Goal: Information Seeking & Learning: Check status

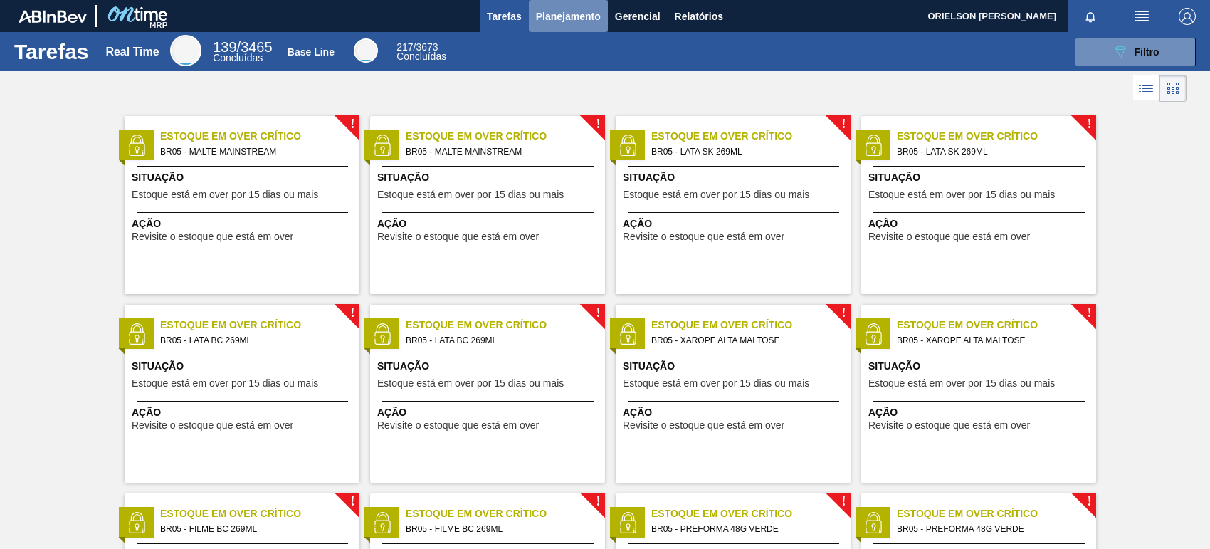
click at [557, 23] on span "Planejamento" at bounding box center [568, 16] width 65 height 17
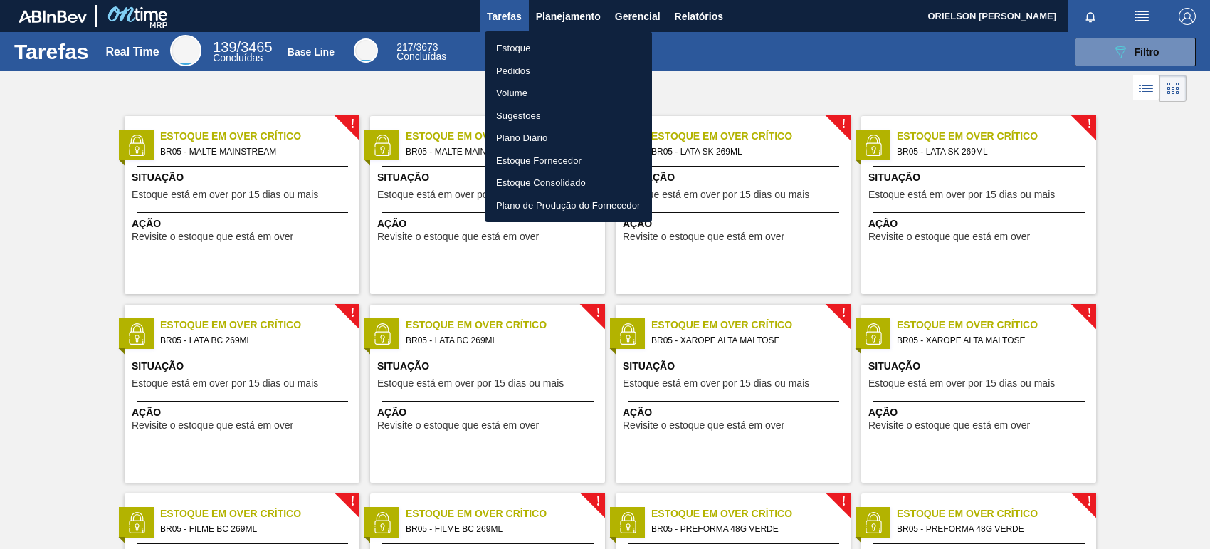
click at [542, 50] on li "Estoque" at bounding box center [568, 48] width 167 height 23
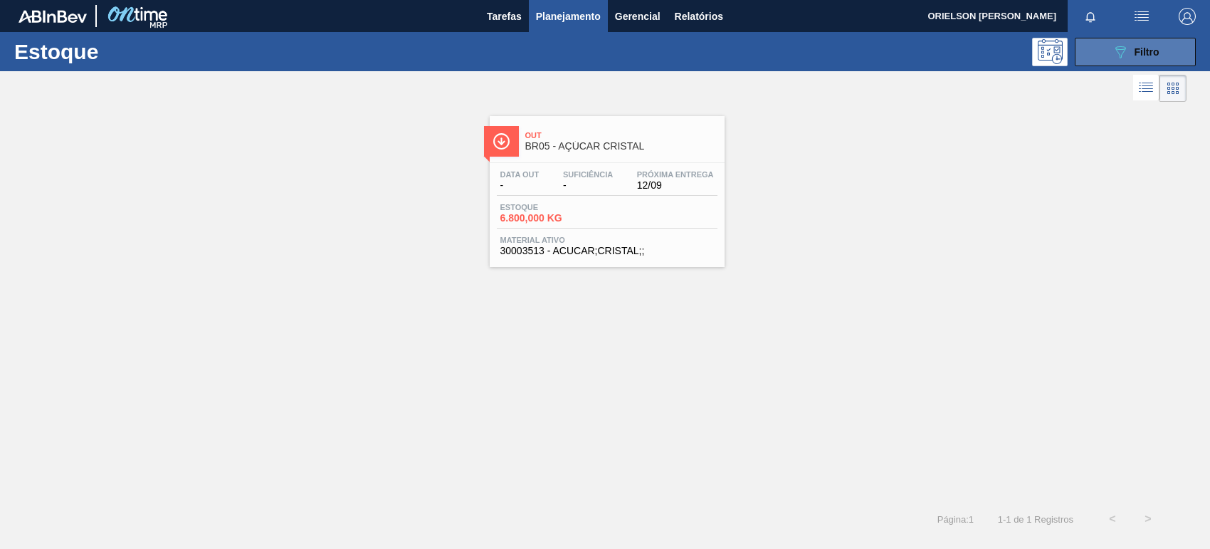
click at [1094, 46] on button "089F7B8B-B2A5-4AFE-B5C0-19BA573D28AC Filtro" at bounding box center [1135, 52] width 121 height 28
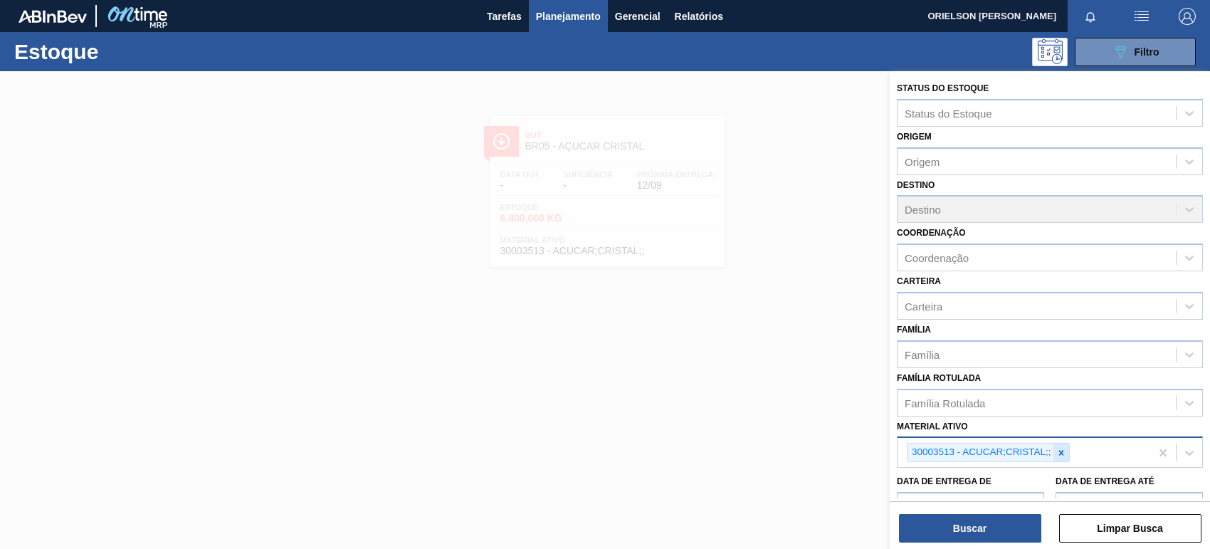
click at [1066, 445] on div at bounding box center [1062, 453] width 16 height 18
click at [1051, 443] on div "Material ativo" at bounding box center [1037, 451] width 278 height 21
click at [1039, 441] on div "Material ativo" at bounding box center [1037, 451] width 278 height 21
click at [1038, 449] on div "Material ativo" at bounding box center [1037, 451] width 278 height 21
click at [1006, 446] on div "Material ativo" at bounding box center [1037, 451] width 278 height 21
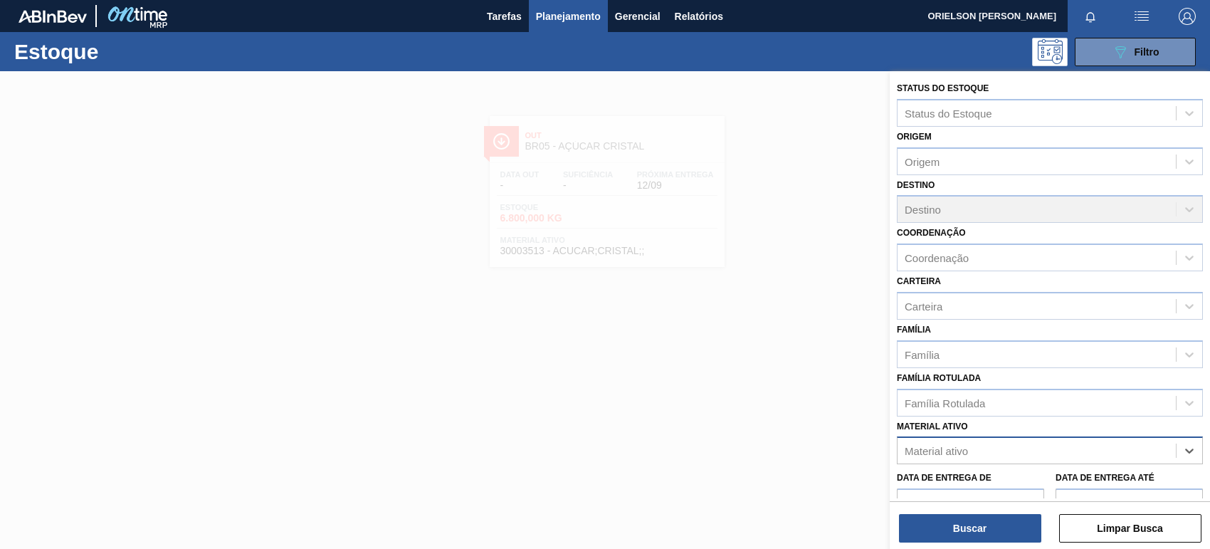
type ativo "r"
type ativo "an"
drag, startPoint x: 915, startPoint y: 421, endPoint x: 937, endPoint y: 446, distance: 33.3
click at [937, 446] on div "Material ativo" at bounding box center [1037, 451] width 278 height 21
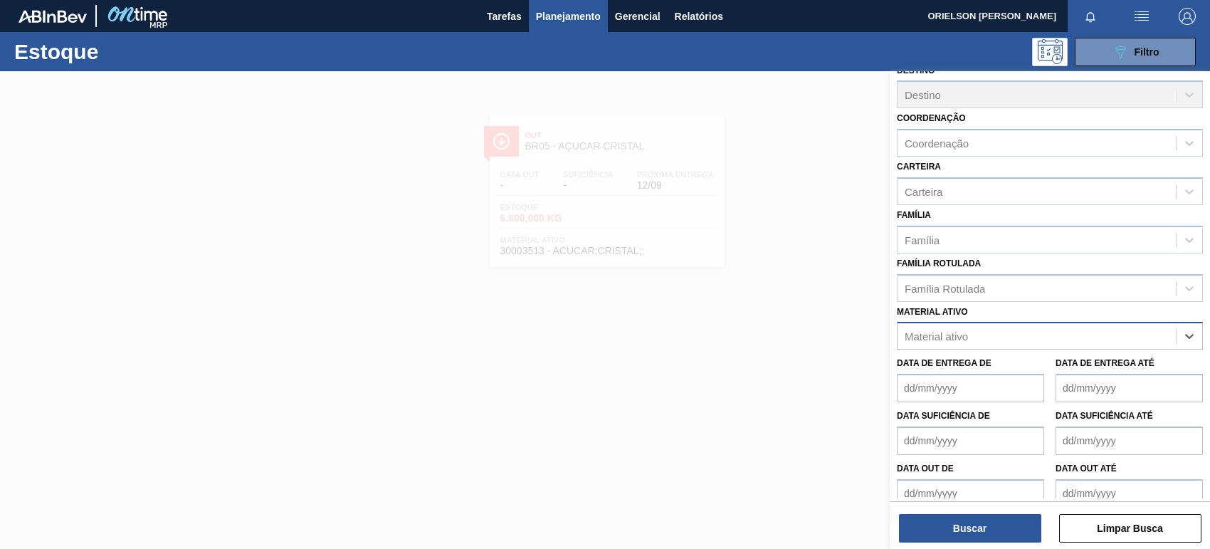
scroll to position [128, 0]
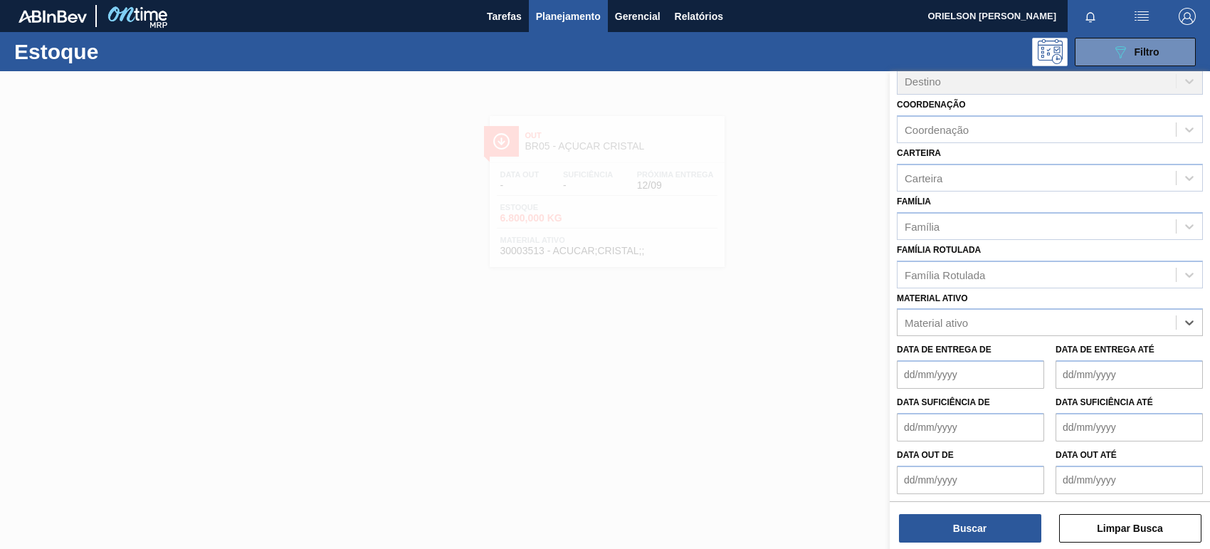
click at [660, 371] on div at bounding box center [605, 345] width 1210 height 549
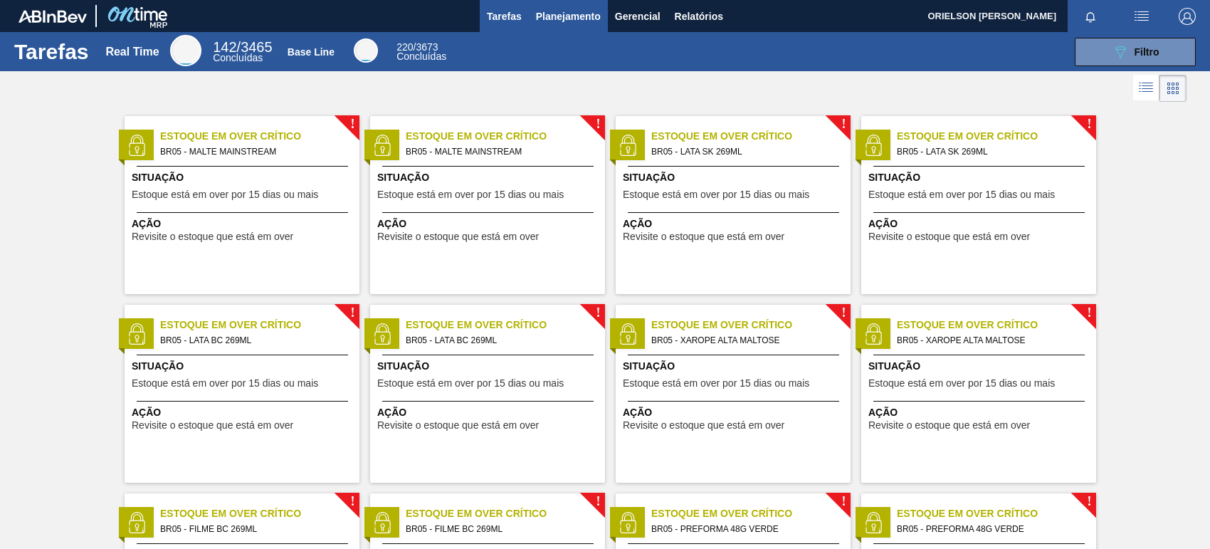
click at [565, 23] on span "Planejamento" at bounding box center [568, 16] width 65 height 17
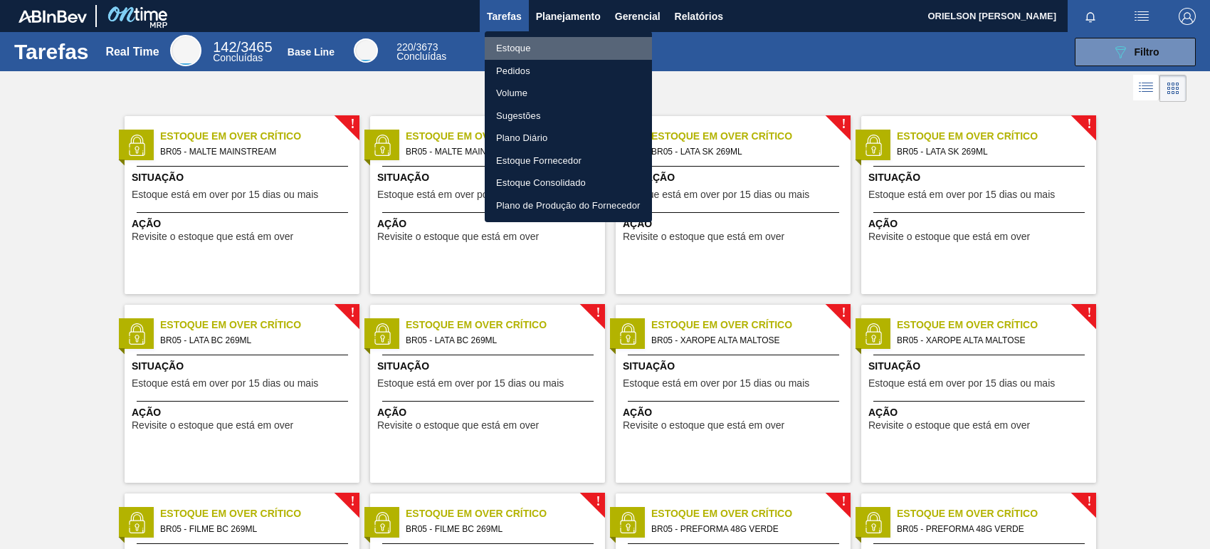
click at [575, 48] on li "Estoque" at bounding box center [568, 48] width 167 height 23
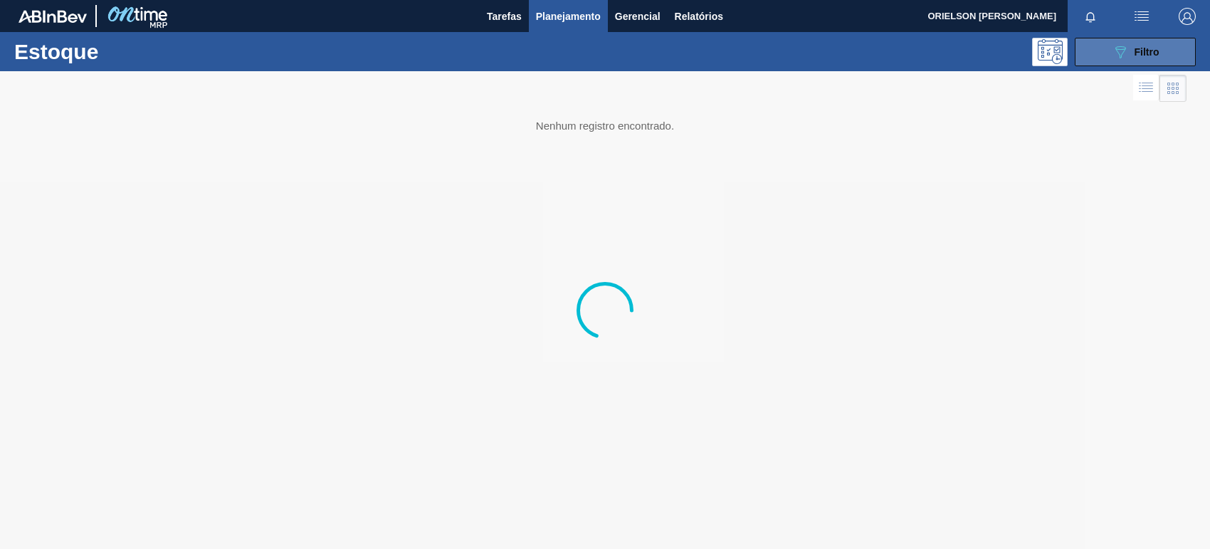
click at [1166, 44] on button "089F7B8B-B2A5-4AFE-B5C0-19BA573D28AC Filtro" at bounding box center [1135, 52] width 121 height 28
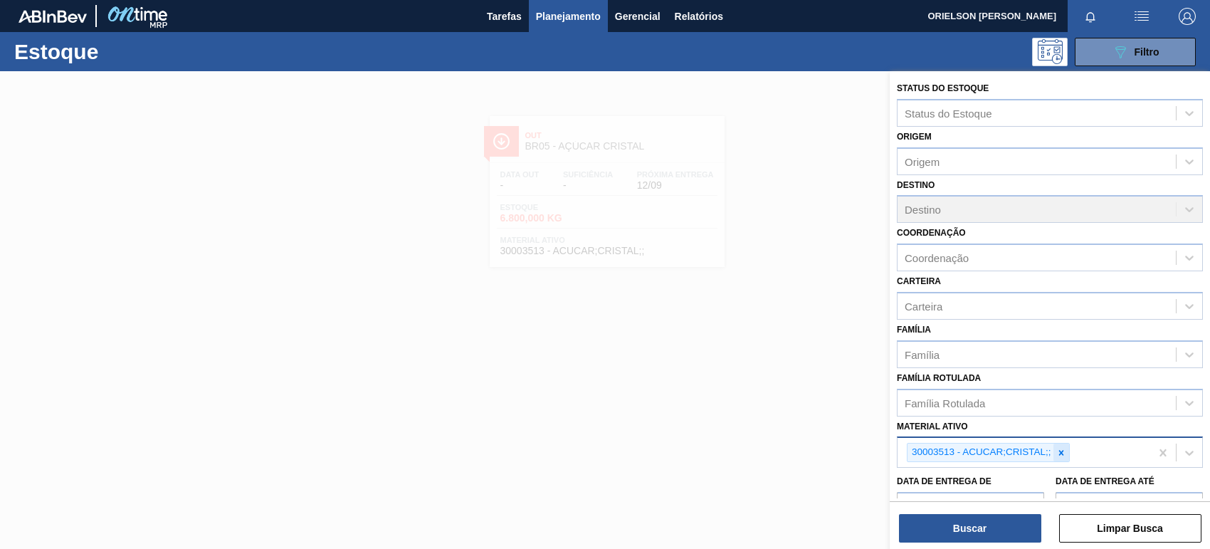
click at [1059, 453] on icon at bounding box center [1061, 453] width 10 height 10
click at [998, 447] on div "Material ativo" at bounding box center [1037, 451] width 278 height 21
type ativo "30003383"
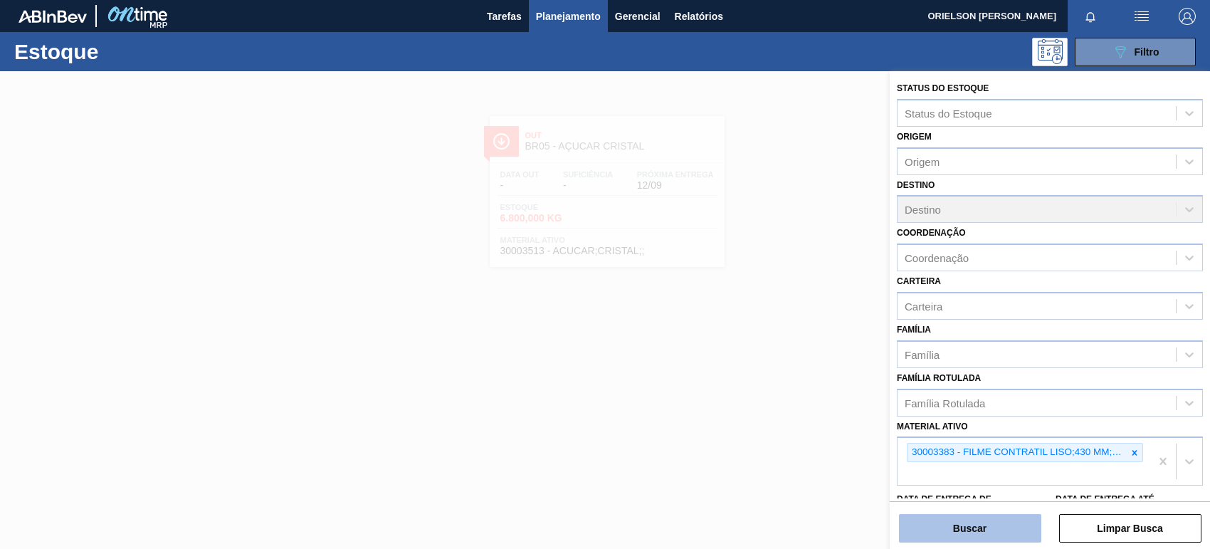
click at [1001, 536] on button "Buscar" at bounding box center [970, 528] width 142 height 28
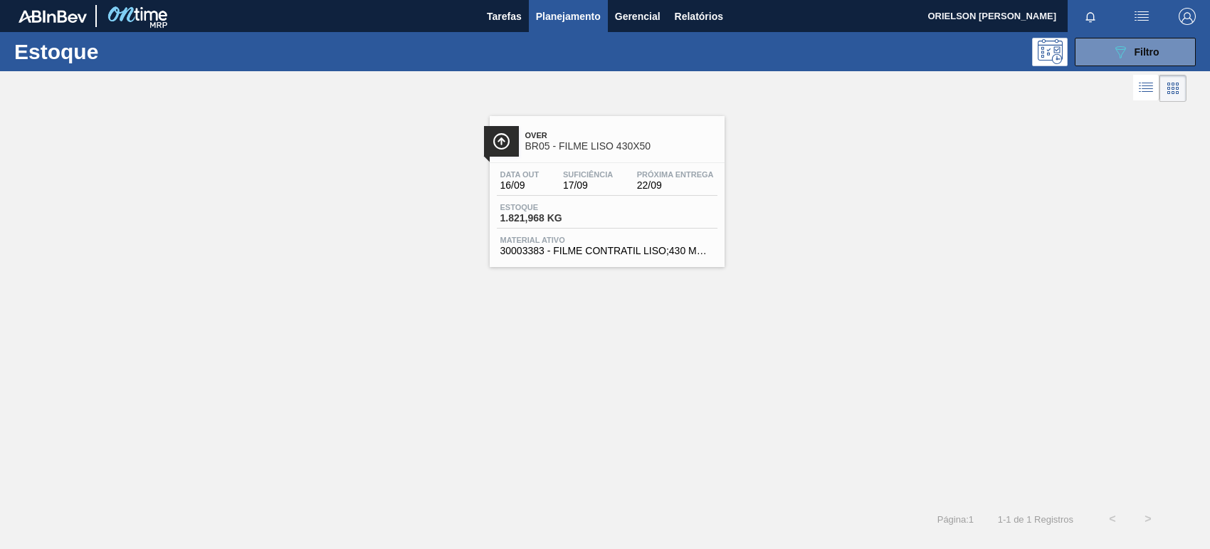
click at [594, 243] on span "Material ativo" at bounding box center [607, 240] width 214 height 9
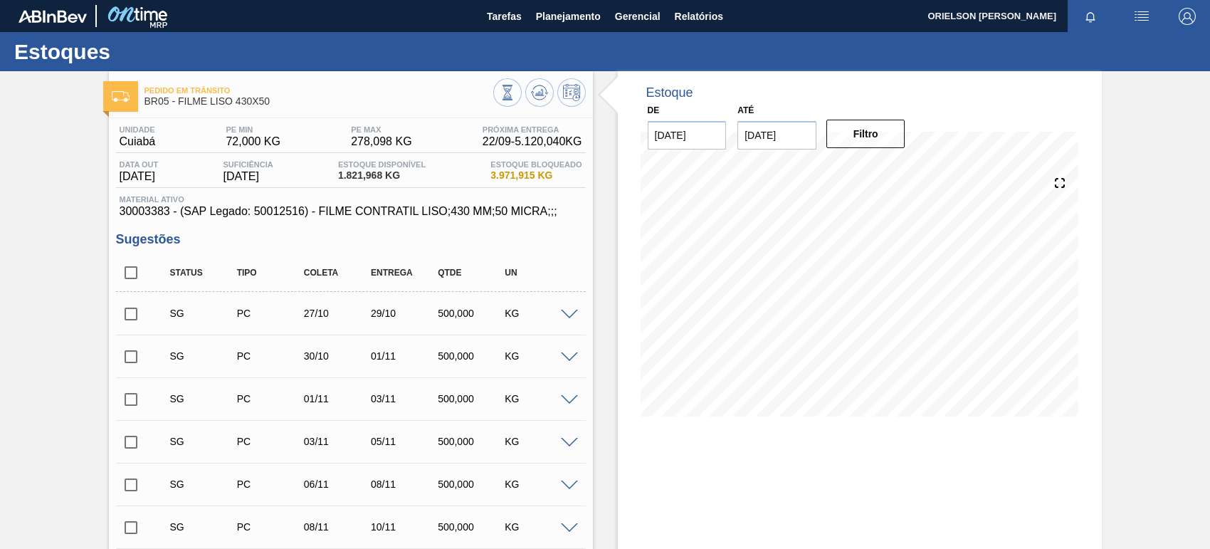
scroll to position [89, 0]
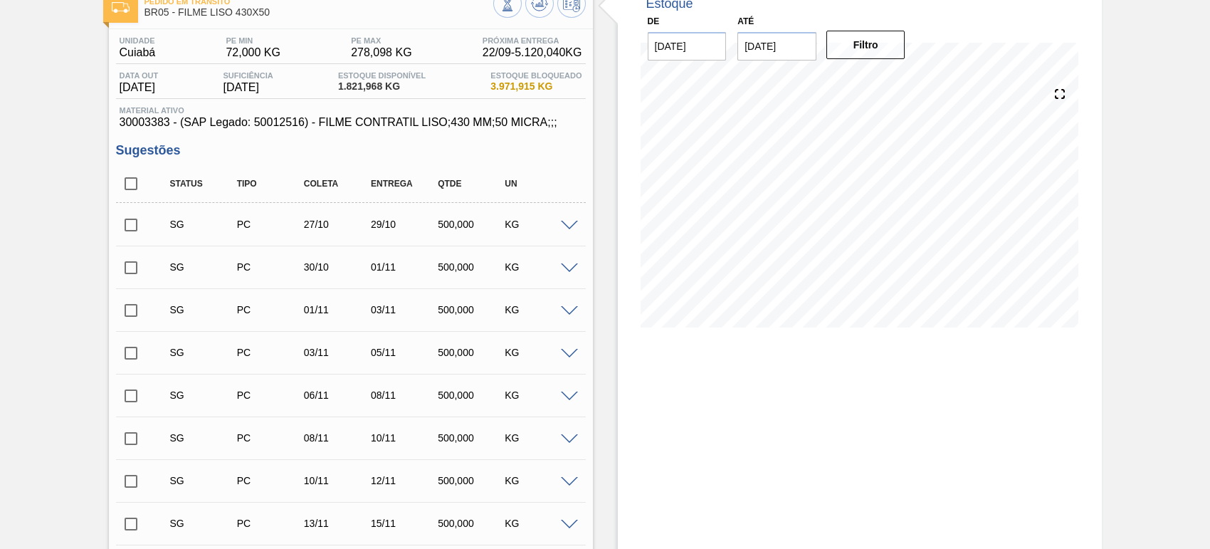
click at [528, 242] on div "SG PC 27/10 29/10 500,000 KG" at bounding box center [351, 224] width 470 height 36
click at [563, 226] on span at bounding box center [569, 226] width 17 height 11
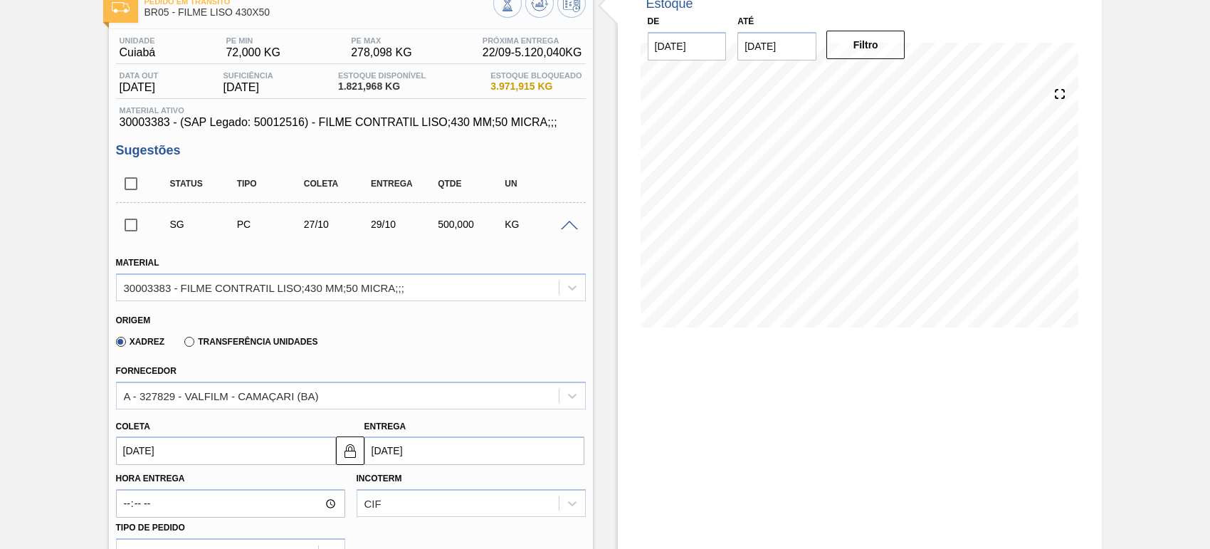
click at [563, 226] on span at bounding box center [569, 226] width 17 height 11
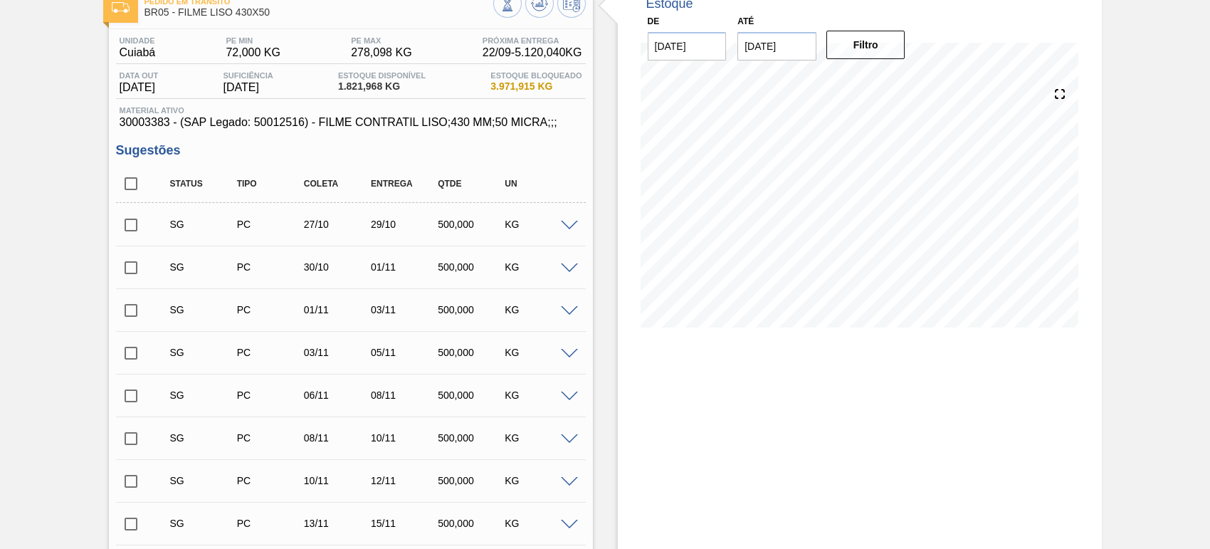
click at [563, 224] on span at bounding box center [569, 226] width 17 height 11
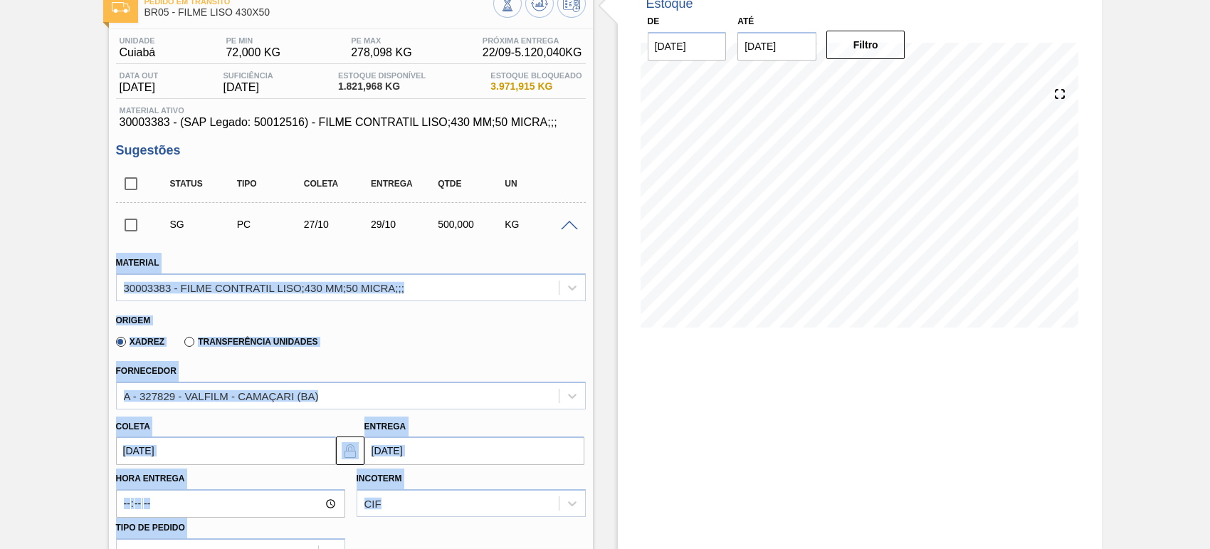
click at [563, 224] on span at bounding box center [569, 226] width 17 height 11
